Goal: Complete application form

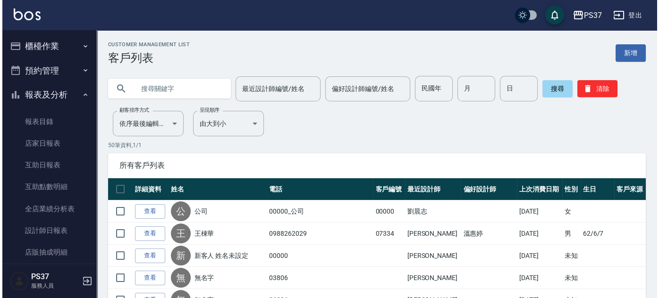
scroll to position [128, 0]
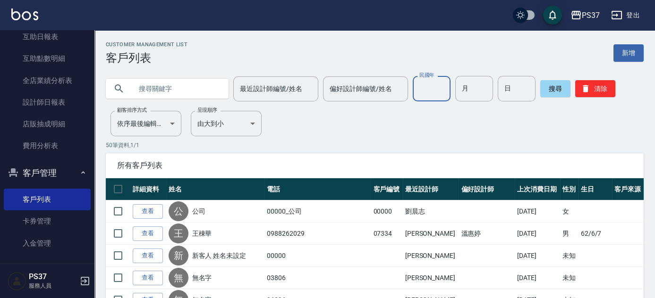
click at [438, 88] on input "民國年" at bounding box center [432, 88] width 38 height 25
type input "88"
type input "07"
type input "19"
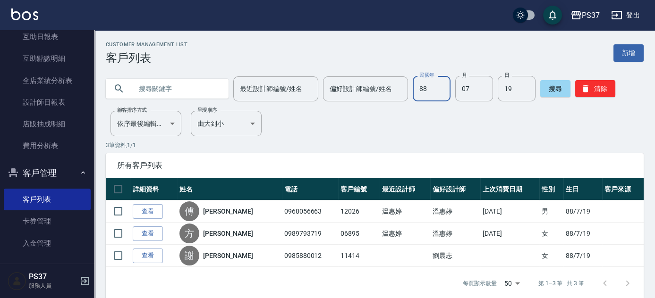
click at [418, 99] on input "88" at bounding box center [432, 88] width 38 height 25
type input "74"
type input "0"
type input "12"
type input "01"
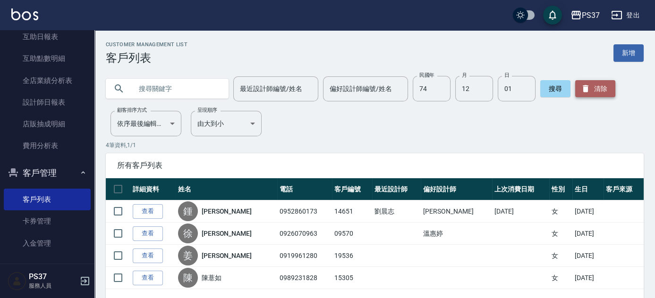
click at [595, 86] on button "清除" at bounding box center [595, 88] width 40 height 17
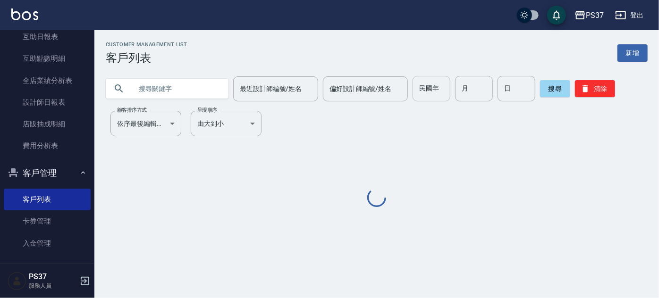
drag, startPoint x: 431, startPoint y: 92, endPoint x: 426, endPoint y: 91, distance: 5.7
click at [430, 92] on input "民國年" at bounding box center [432, 88] width 38 height 25
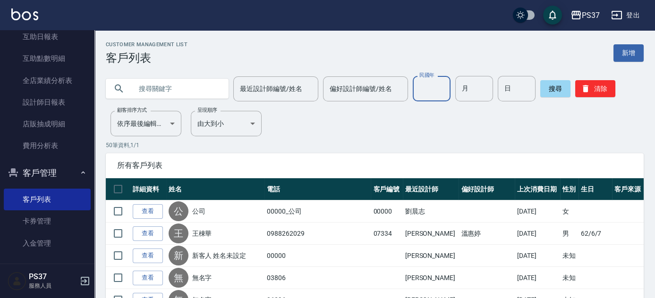
click at [429, 88] on input "民國年" at bounding box center [432, 88] width 38 height 25
type input "73"
type input "10"
type input "22"
